Goal: Transaction & Acquisition: Purchase product/service

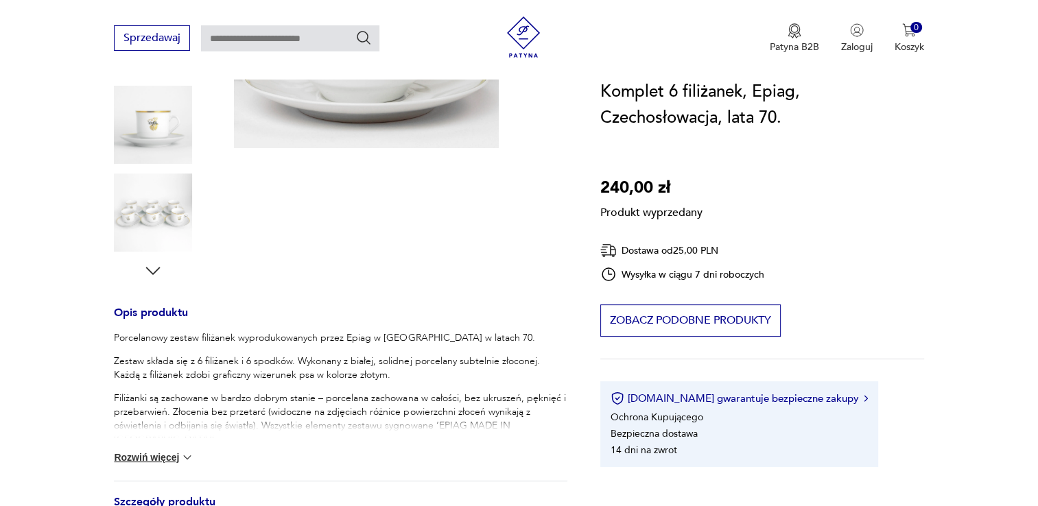
click at [154, 270] on div "Produkt wyprzedany Opis produktu Porcelanowy zestaw filiżanek wyprodukowanych p…" at bounding box center [340, 317] width 453 height 869
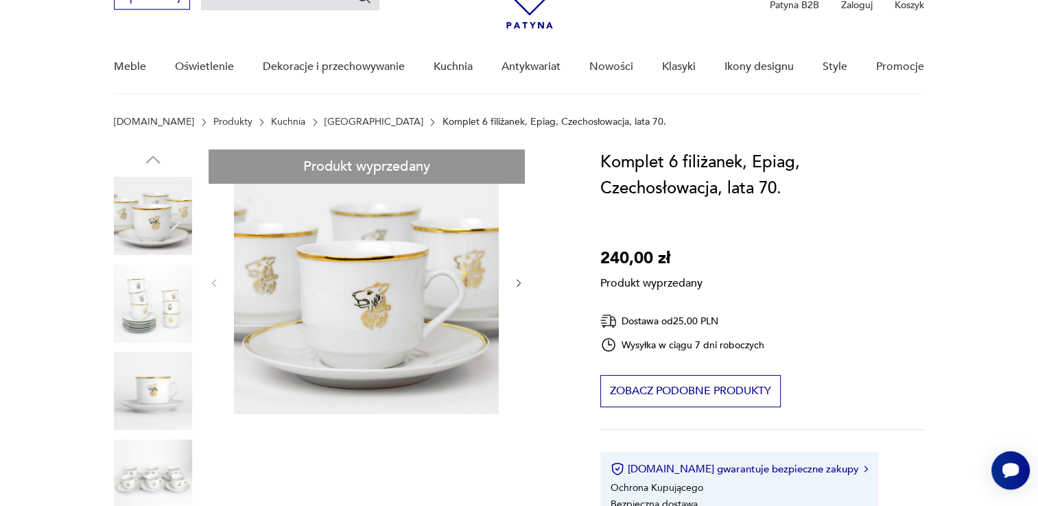
scroll to position [69, 0]
